Goal: Task Accomplishment & Management: Manage account settings

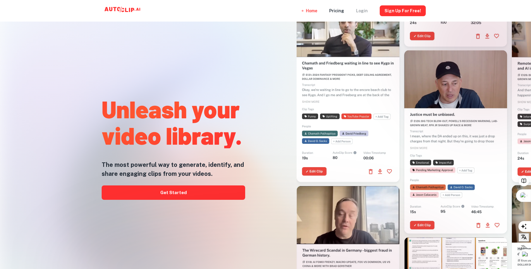
click at [366, 13] on div "Login" at bounding box center [362, 11] width 12 height 22
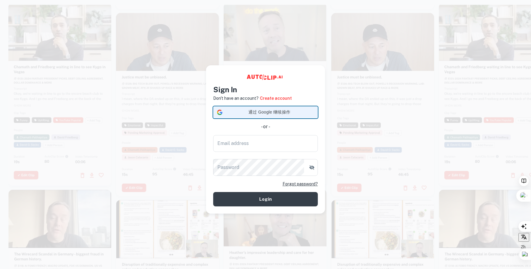
click at [265, 113] on span "通过 Google 继续操作" at bounding box center [269, 112] width 89 height 6
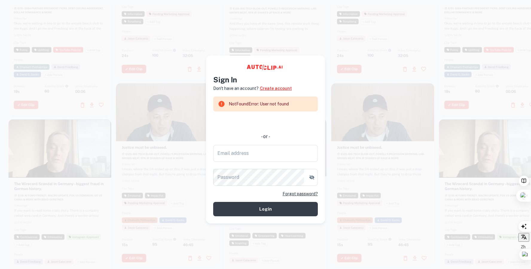
click at [277, 89] on link "Create account" at bounding box center [276, 88] width 32 height 7
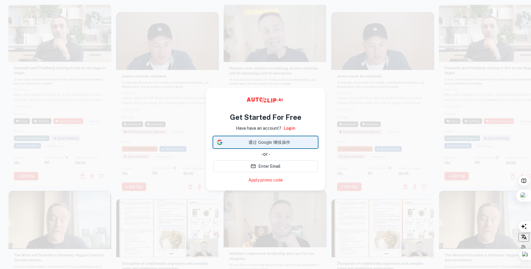
click at [267, 143] on span "通过 Google 继续操作" at bounding box center [269, 142] width 89 height 6
